Goal: Navigation & Orientation: Find specific page/section

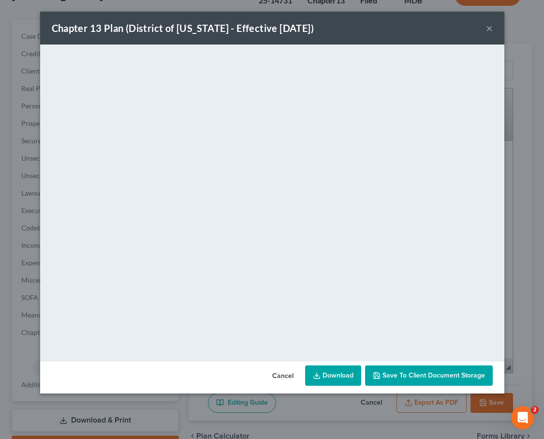
scroll to position [90, 0]
click at [490, 27] on button "×" at bounding box center [489, 28] width 7 height 12
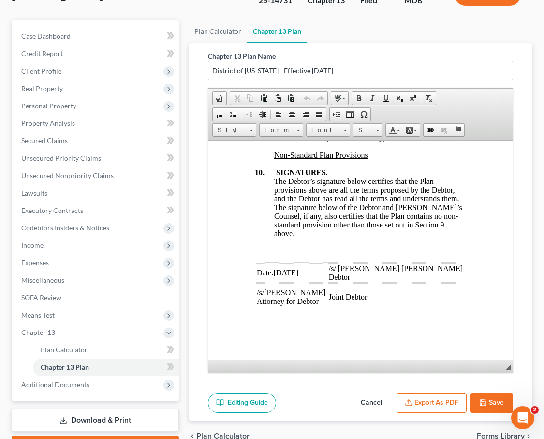
click at [492, 393] on button "Save" at bounding box center [492, 403] width 43 height 20
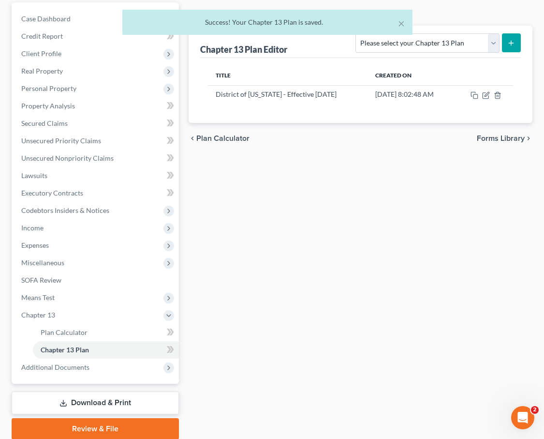
scroll to position [127, 0]
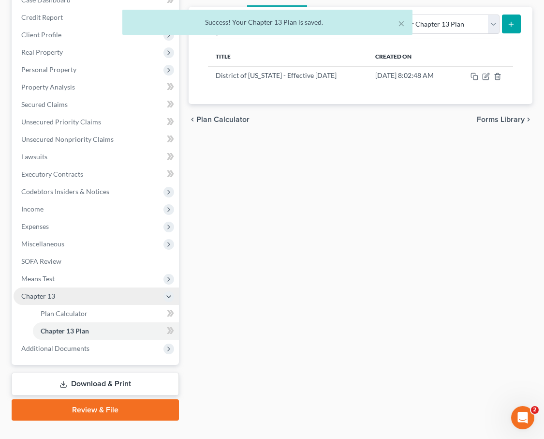
click at [59, 287] on span "Chapter 13" at bounding box center [96, 295] width 165 height 17
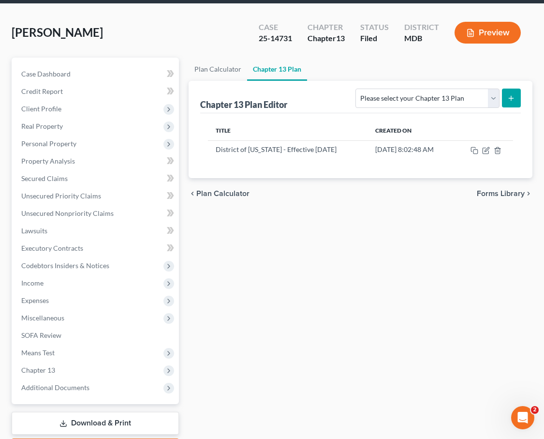
scroll to position [69, 0]
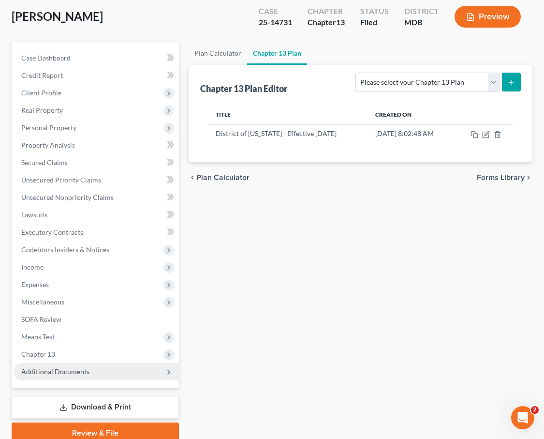
click at [82, 367] on span "Additional Documents" at bounding box center [55, 371] width 68 height 8
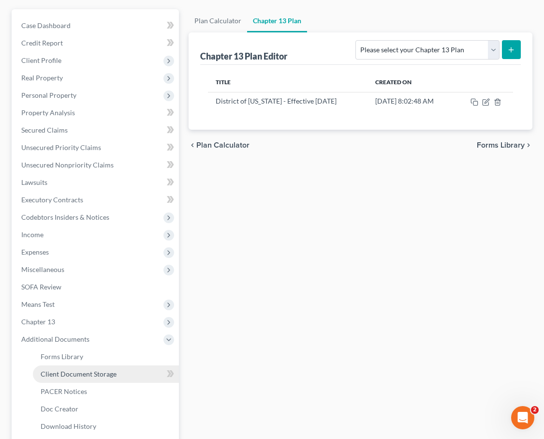
click at [82, 370] on span "Client Document Storage" at bounding box center [79, 374] width 76 height 8
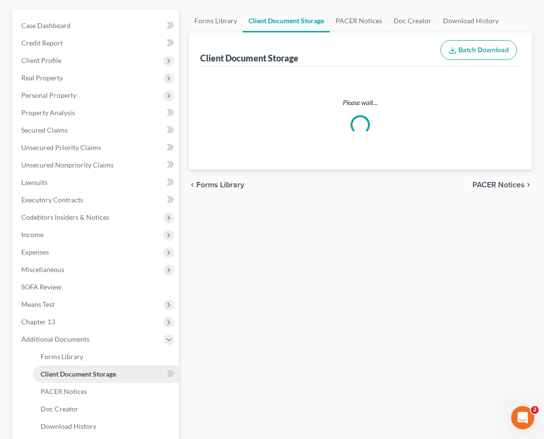
select select "14"
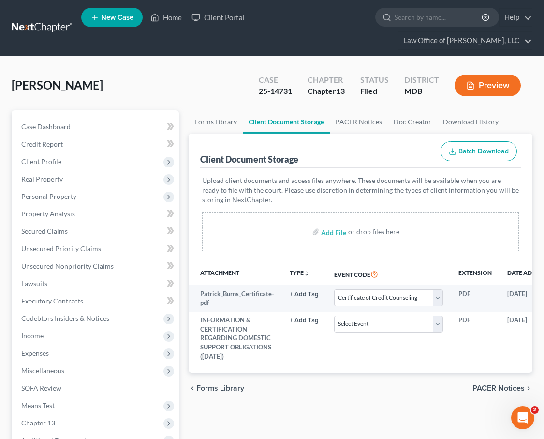
scroll to position [179, 0]
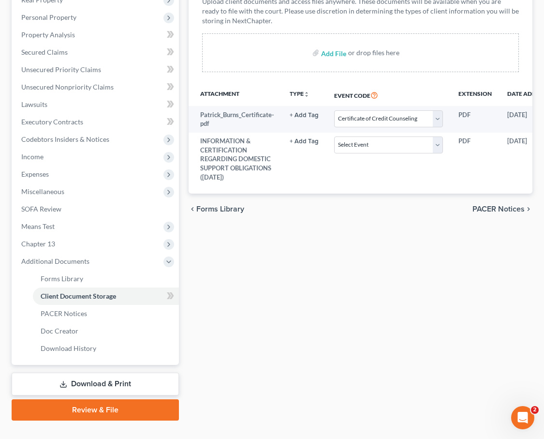
click at [205, 205] on span "Forms Library" at bounding box center [220, 209] width 48 height 8
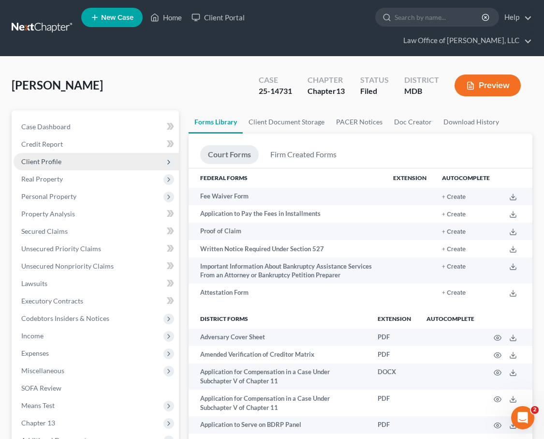
click at [57, 153] on span "Client Profile" at bounding box center [96, 161] width 165 height 17
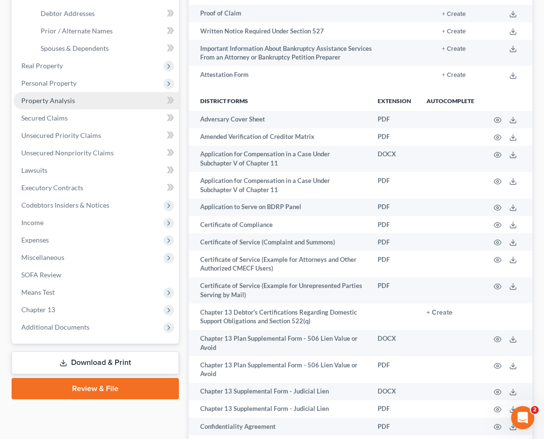
scroll to position [256, 0]
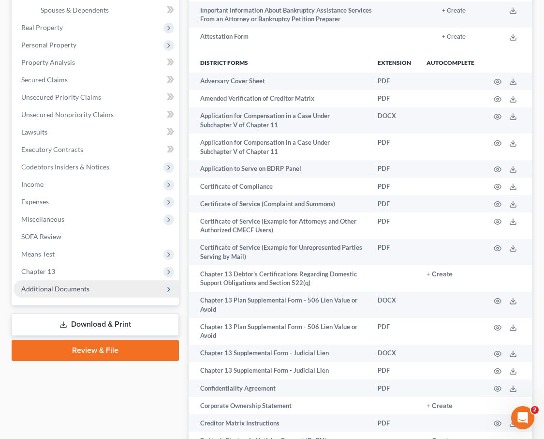
click at [51, 284] on span "Additional Documents" at bounding box center [55, 288] width 68 height 8
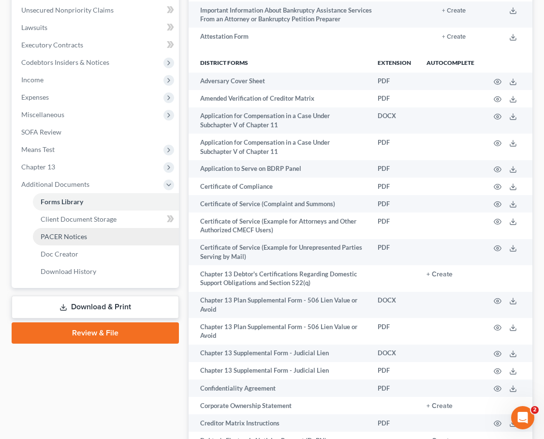
click at [51, 232] on span "PACER Notices" at bounding box center [64, 236] width 46 height 8
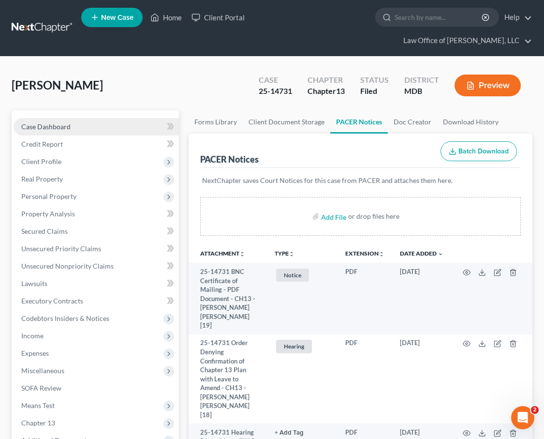
click at [63, 122] on span "Case Dashboard" at bounding box center [45, 126] width 49 height 8
